Goal: Information Seeking & Learning: Learn about a topic

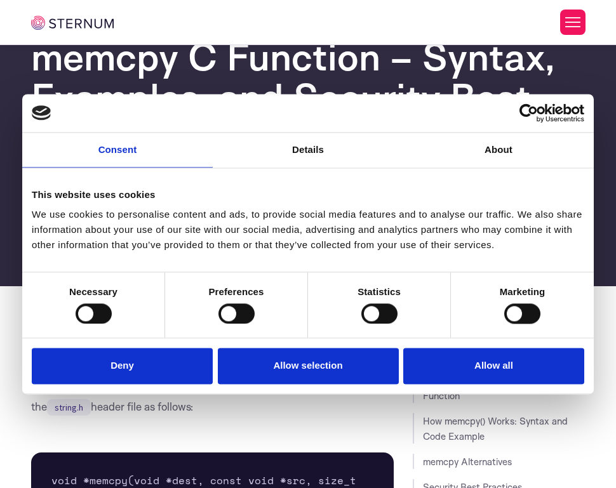
scroll to position [98, 0]
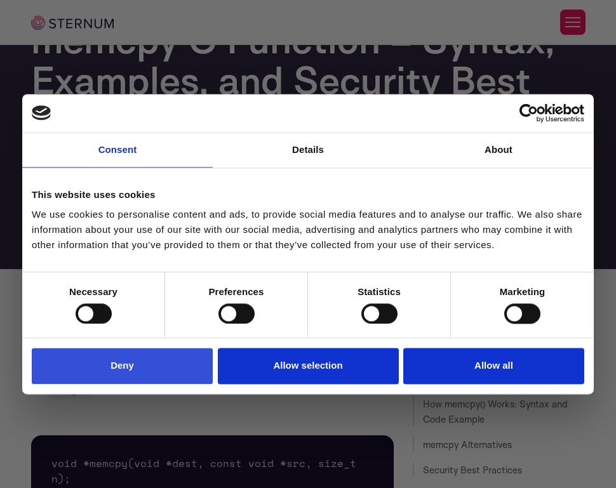
click at [170, 367] on button "Deny" at bounding box center [122, 366] width 181 height 36
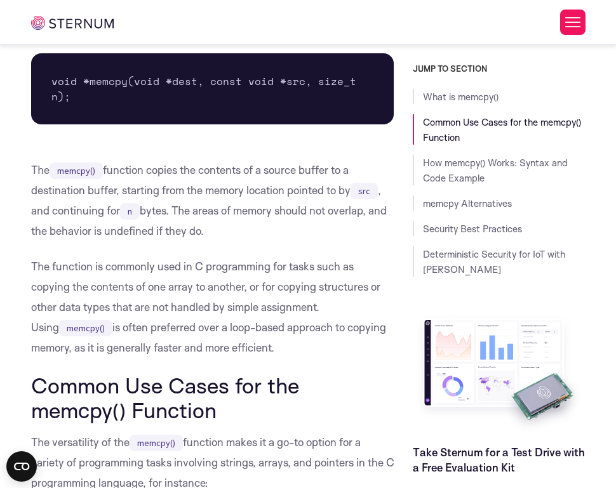
scroll to position [481, 0]
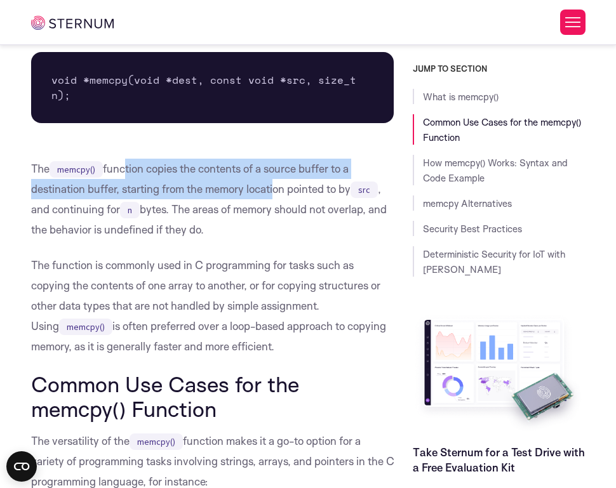
drag, startPoint x: 126, startPoint y: 173, endPoint x: 270, endPoint y: 198, distance: 146.9
click at [270, 198] on p "The memcpy() function copies the contents of a source buffer to a destination b…" at bounding box center [212, 199] width 363 height 81
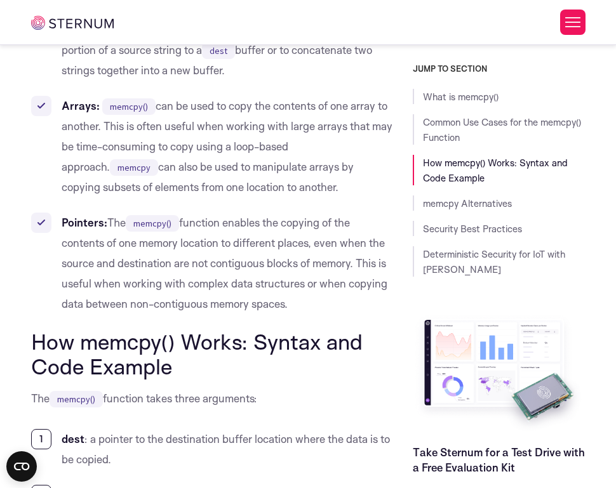
scroll to position [1000, 0]
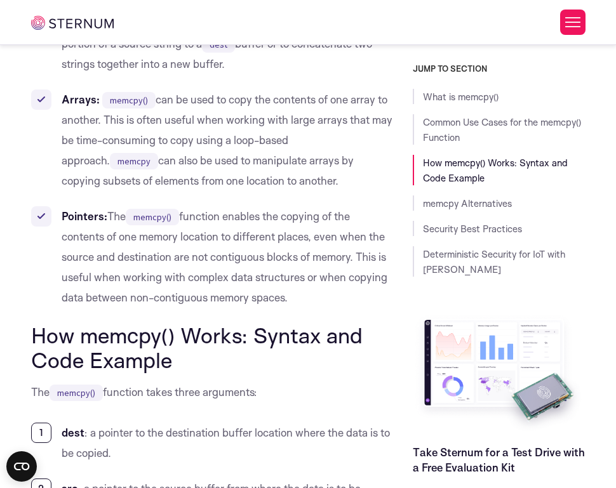
drag, startPoint x: 199, startPoint y: 102, endPoint x: 286, endPoint y: 194, distance: 126.1
click at [285, 193] on ul "Strings: memcpy() is often used for tasks such as concatenation or copying subs…" at bounding box center [212, 150] width 363 height 315
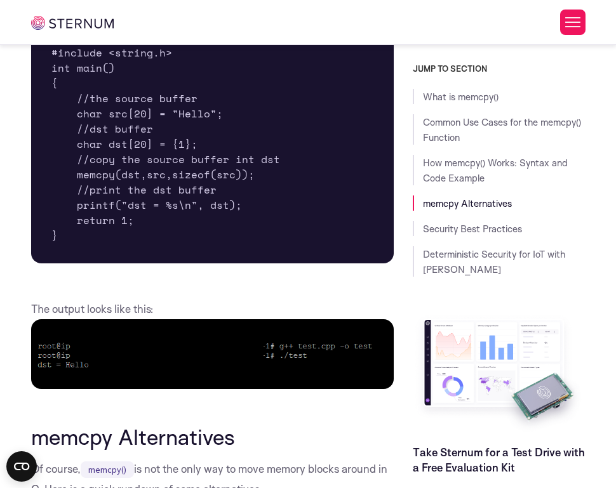
scroll to position [1700, 0]
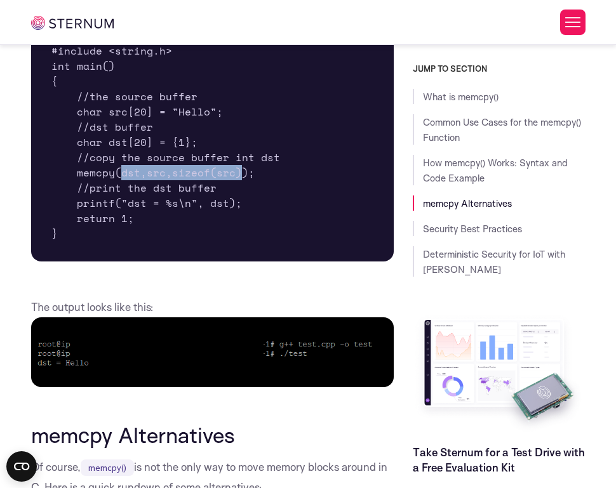
drag, startPoint x: 239, startPoint y: 172, endPoint x: 122, endPoint y: 176, distance: 116.8
click at [122, 176] on pre "#include <stdio.h> #include <string.h> int main() { //the source buffer char sr…" at bounding box center [212, 135] width 363 height 254
click at [312, 168] on pre "#include <stdio.h> #include <string.h> int main() { //the source buffer char sr…" at bounding box center [212, 135] width 363 height 254
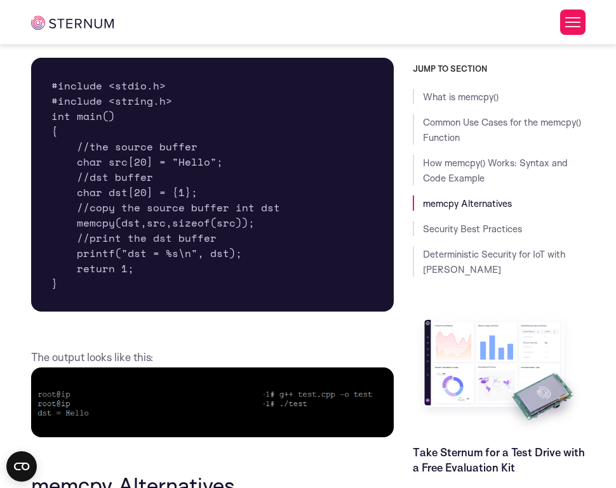
scroll to position [1631, 0]
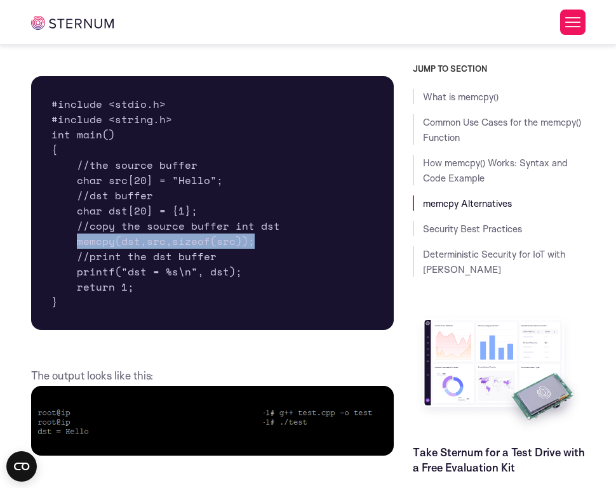
copy pre "memcpy(dst,src,sizeof(src));"
drag, startPoint x: 248, startPoint y: 239, endPoint x: 77, endPoint y: 244, distance: 170.8
click at [77, 244] on pre "#include <stdio.h> #include <string.h> int main() { //the source buffer char sr…" at bounding box center [212, 203] width 363 height 254
